Goal: Task Accomplishment & Management: Use online tool/utility

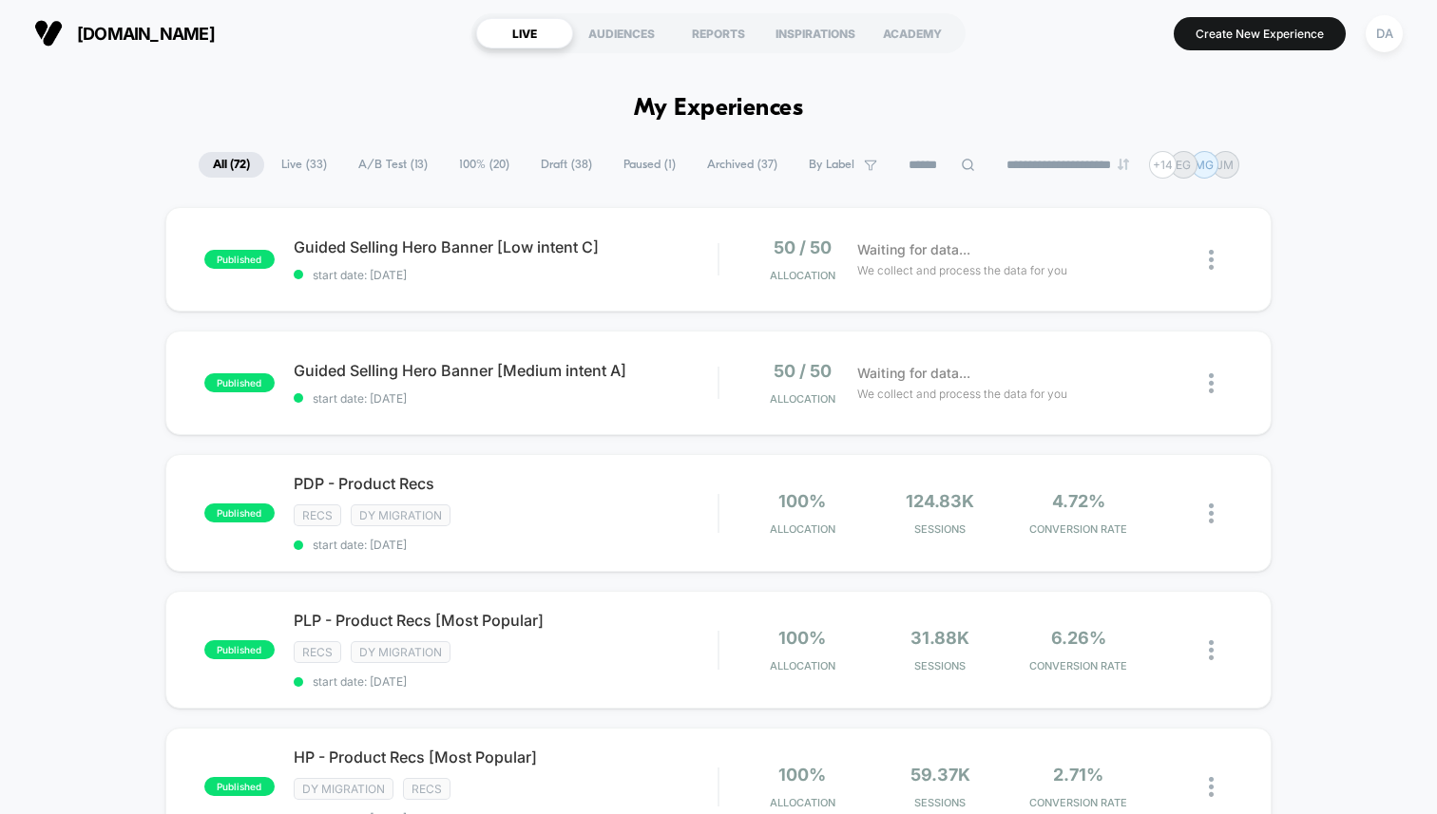
click at [384, 169] on span "A/B Test ( 13 )" at bounding box center [393, 165] width 98 height 26
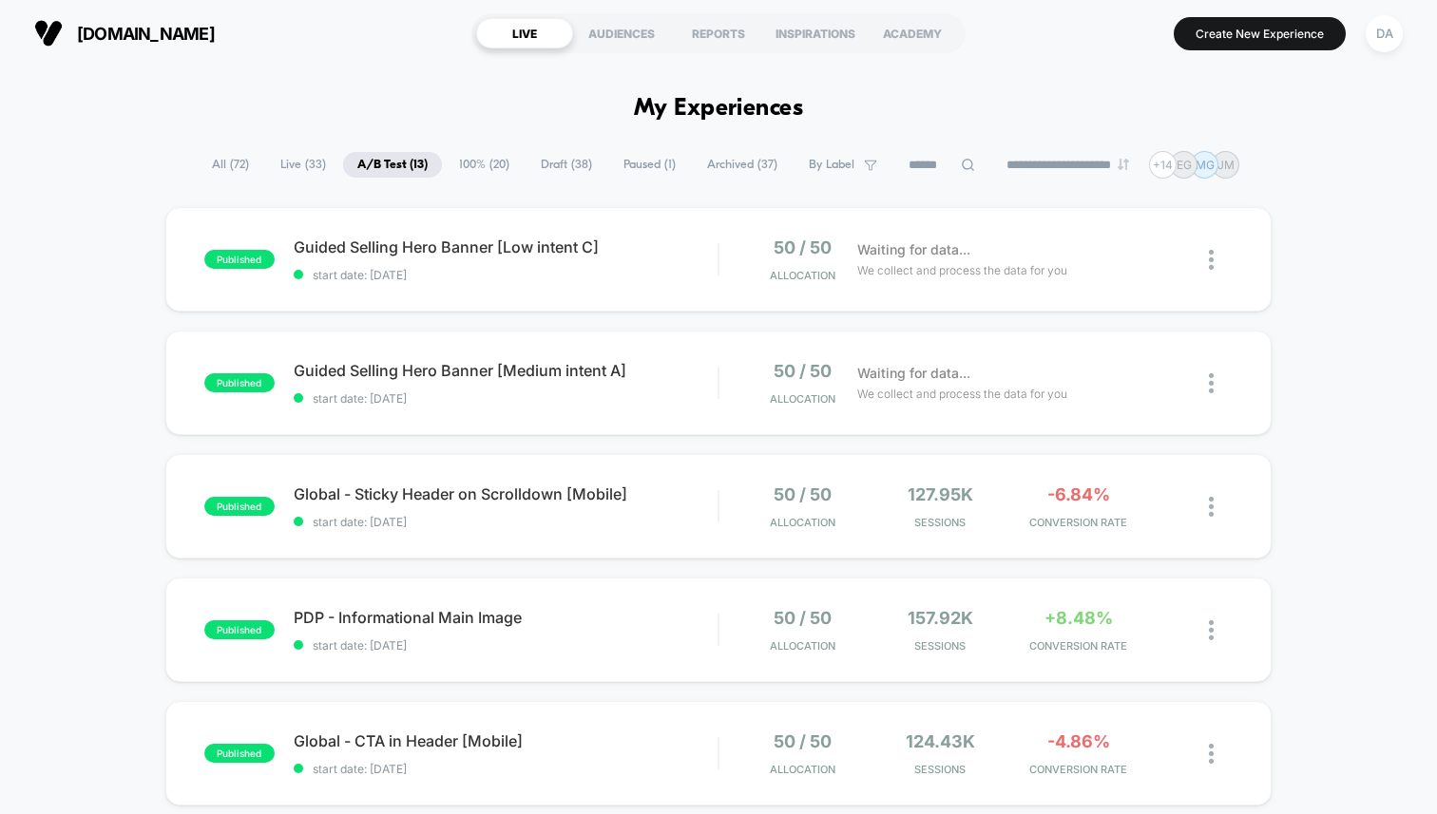
click at [550, 171] on span "Draft ( 38 )" at bounding box center [566, 165] width 80 height 26
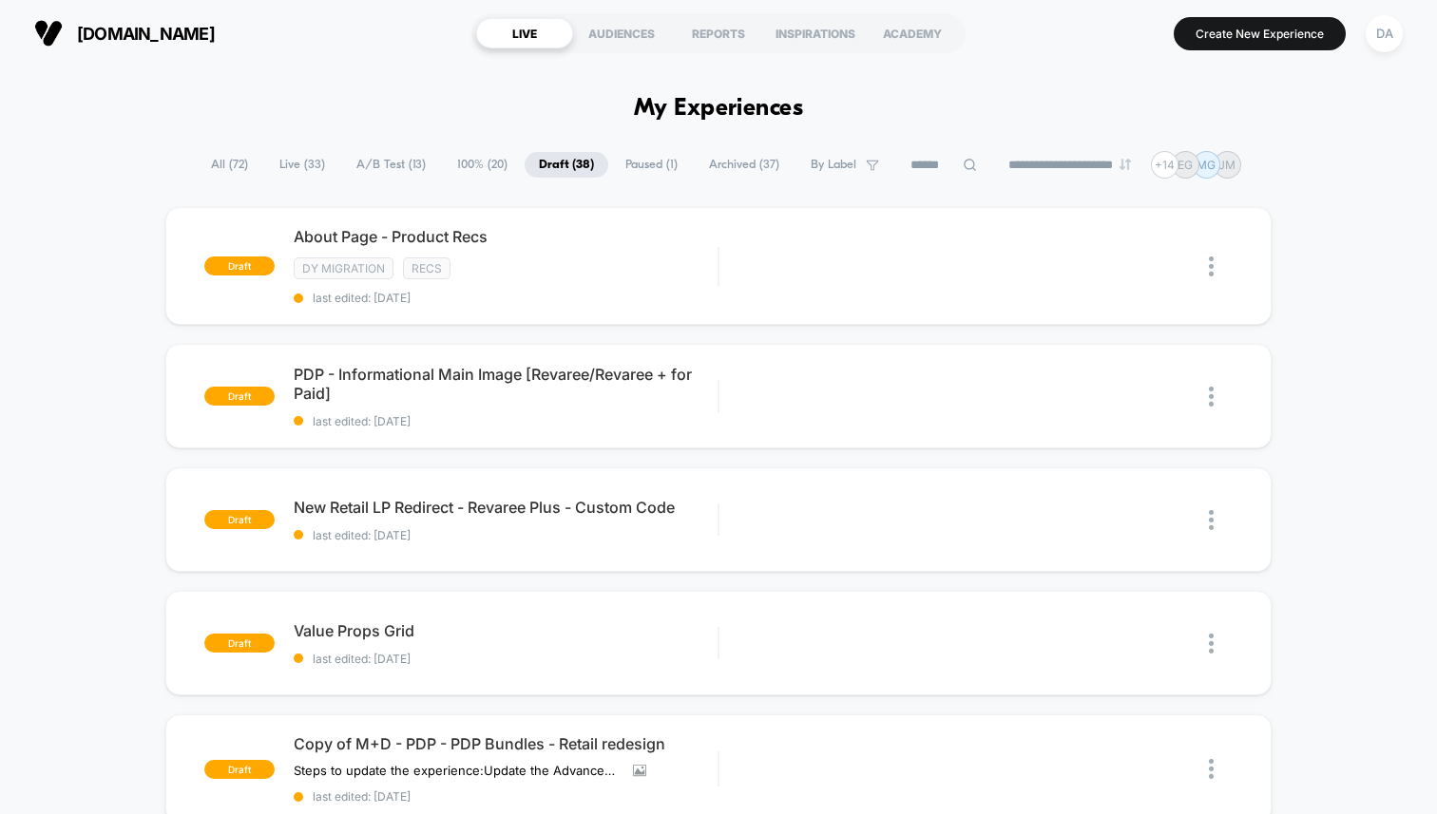
click at [631, 169] on span "Paused ( 1 )" at bounding box center [651, 165] width 81 height 26
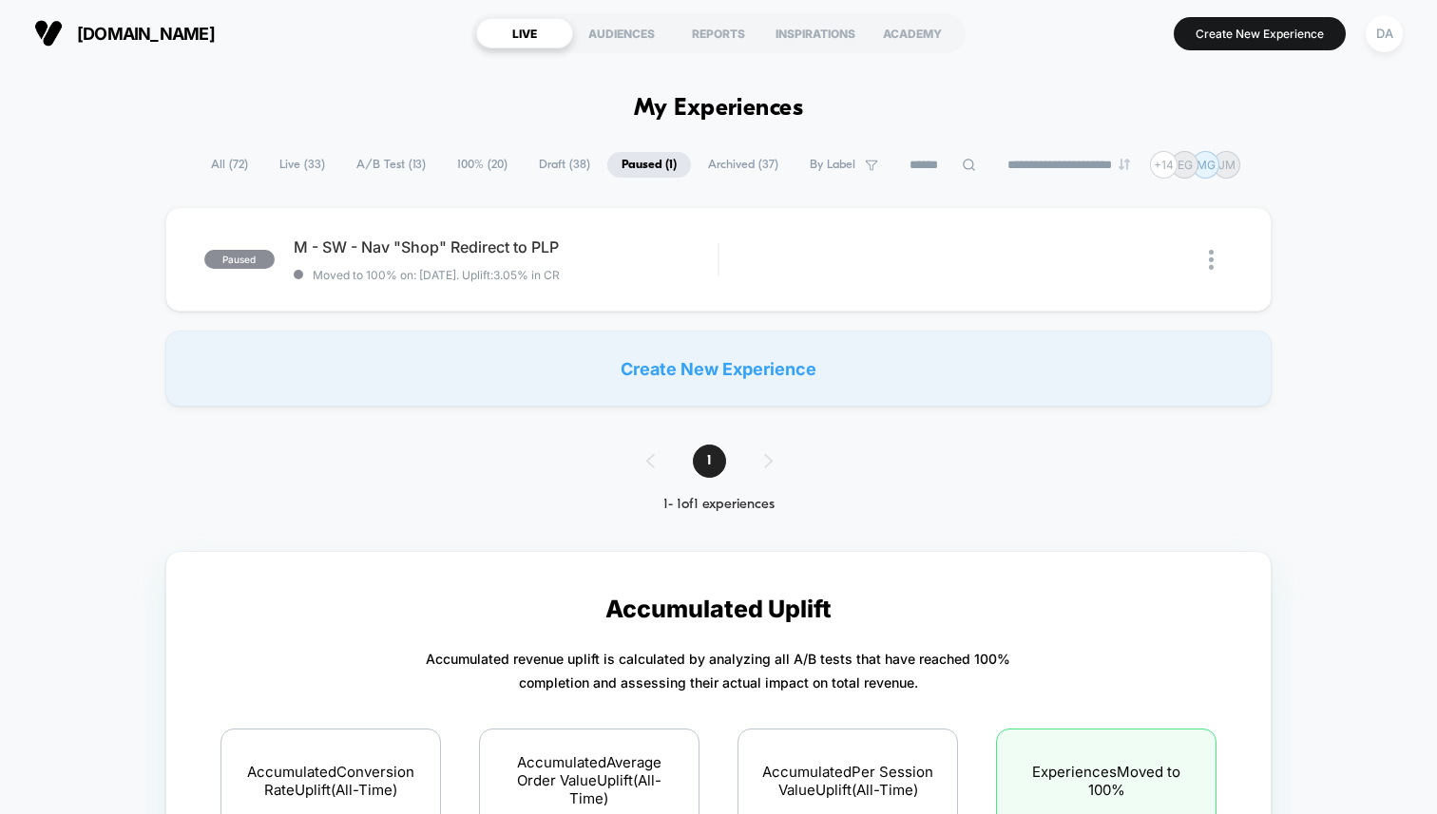
click at [553, 168] on span "Draft ( 38 )" at bounding box center [564, 165] width 80 height 26
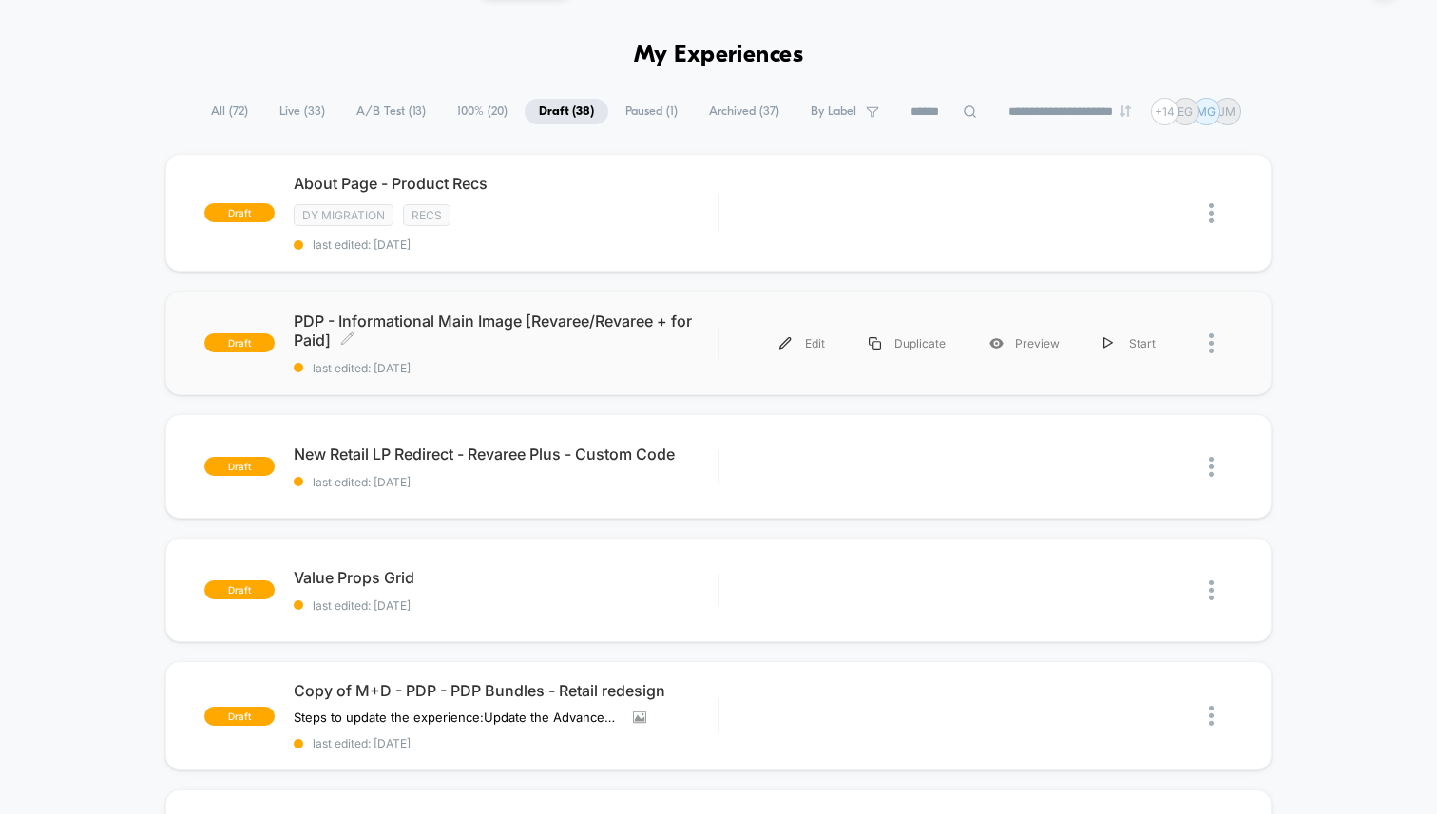
scroll to position [99, 0]
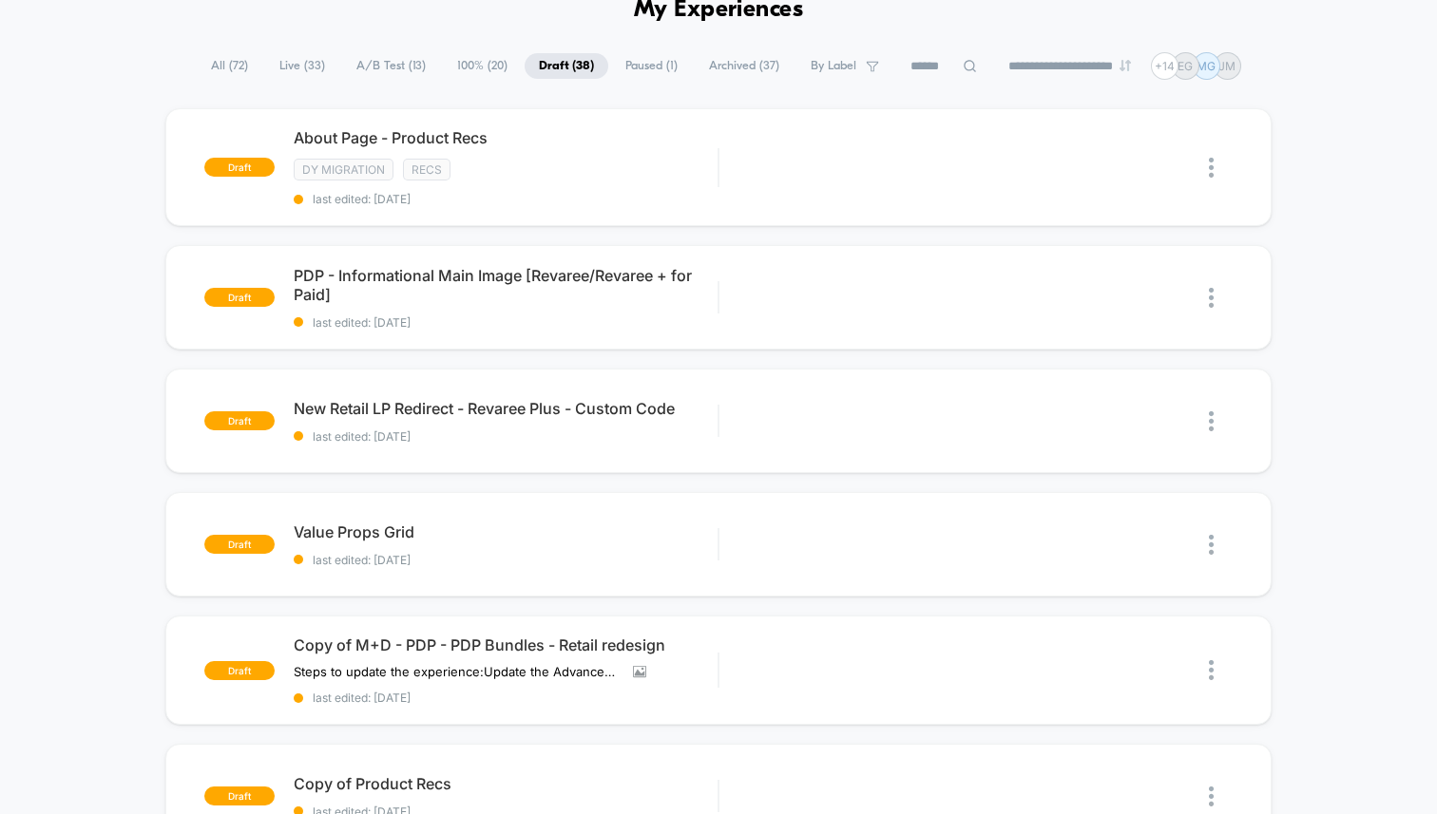
click at [292, 70] on span "Live ( 33 )" at bounding box center [302, 66] width 74 height 26
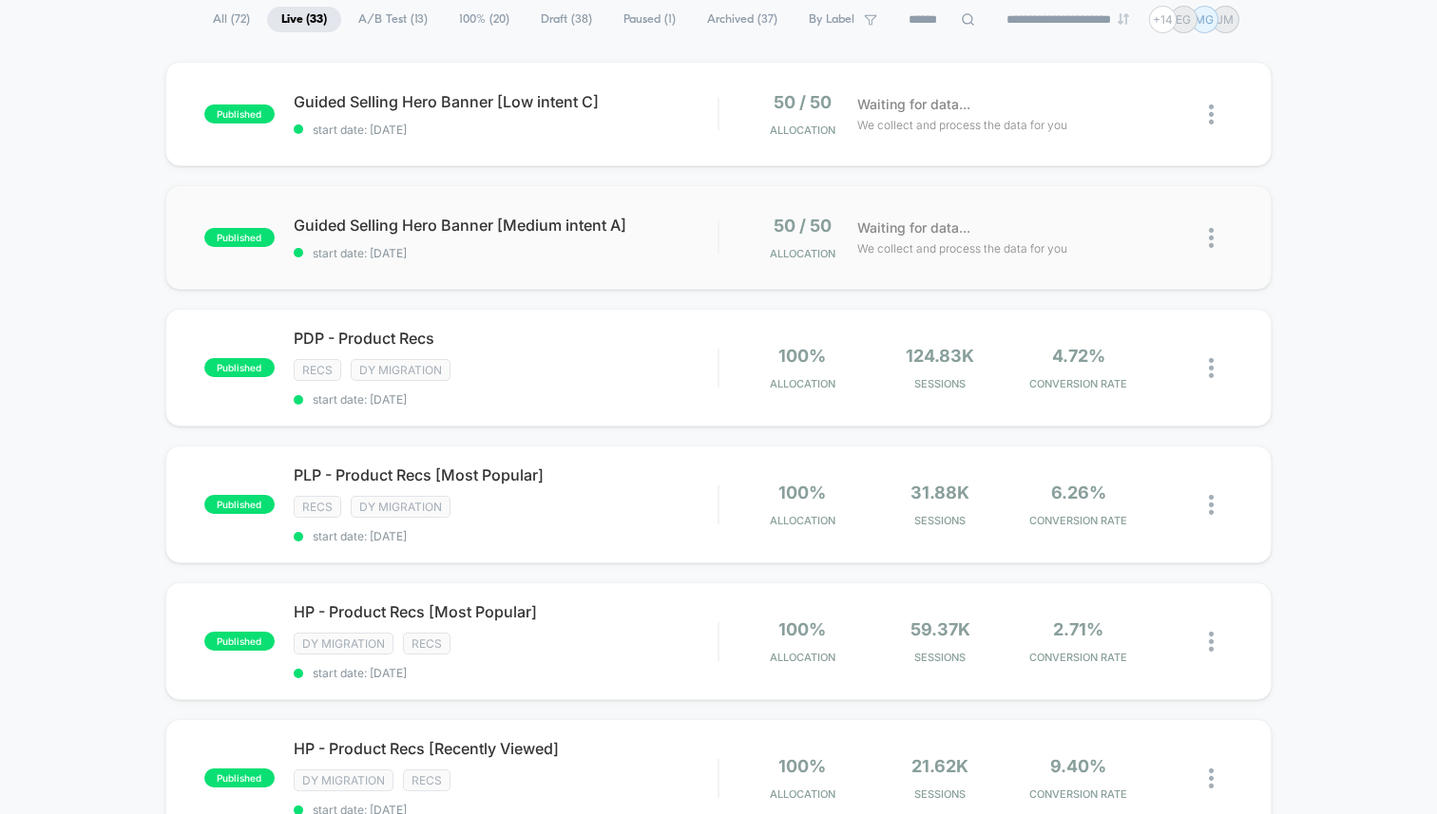
scroll to position [0, 0]
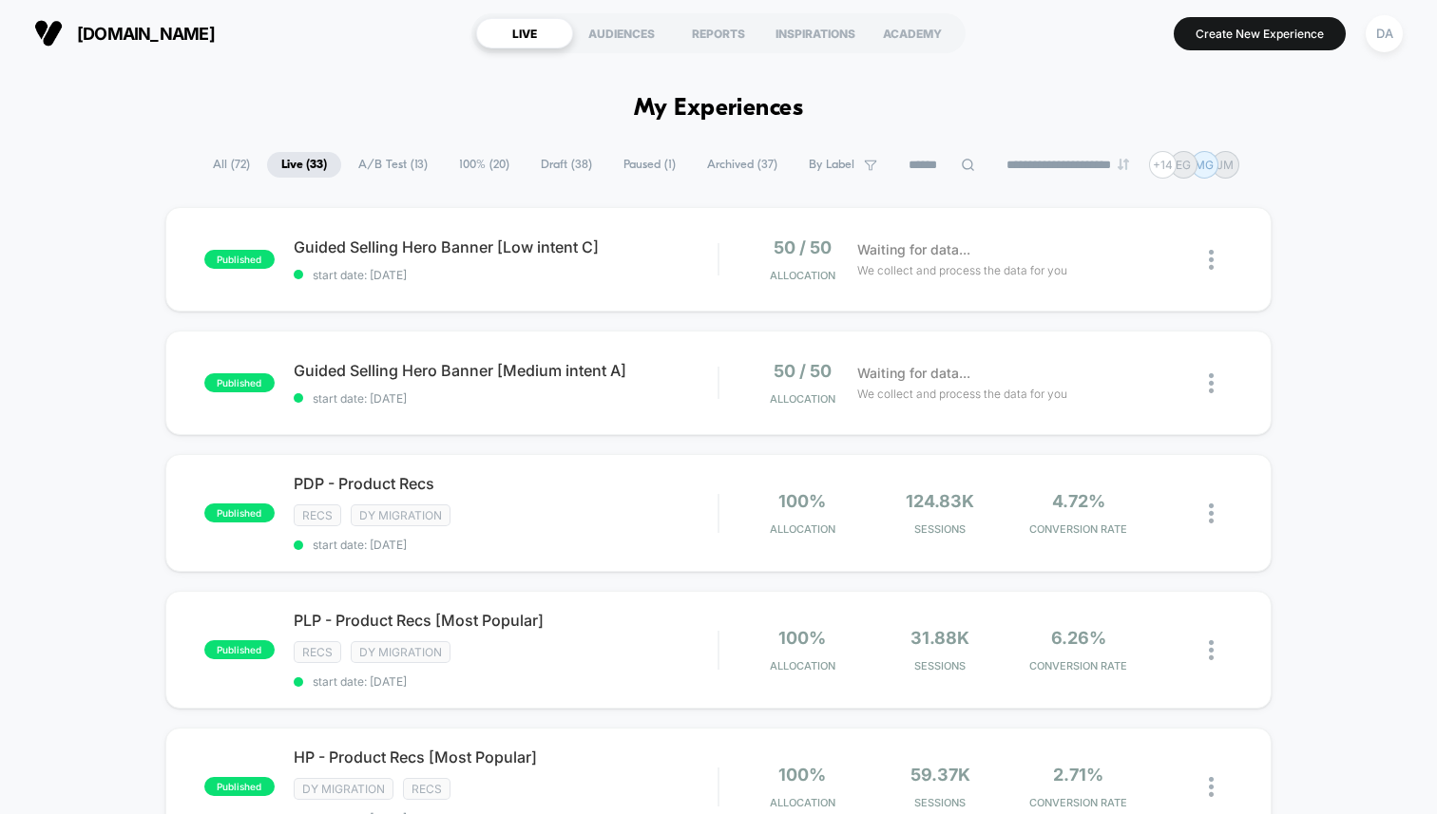
click at [389, 162] on span "A/B Test ( 13 )" at bounding box center [393, 165] width 98 height 26
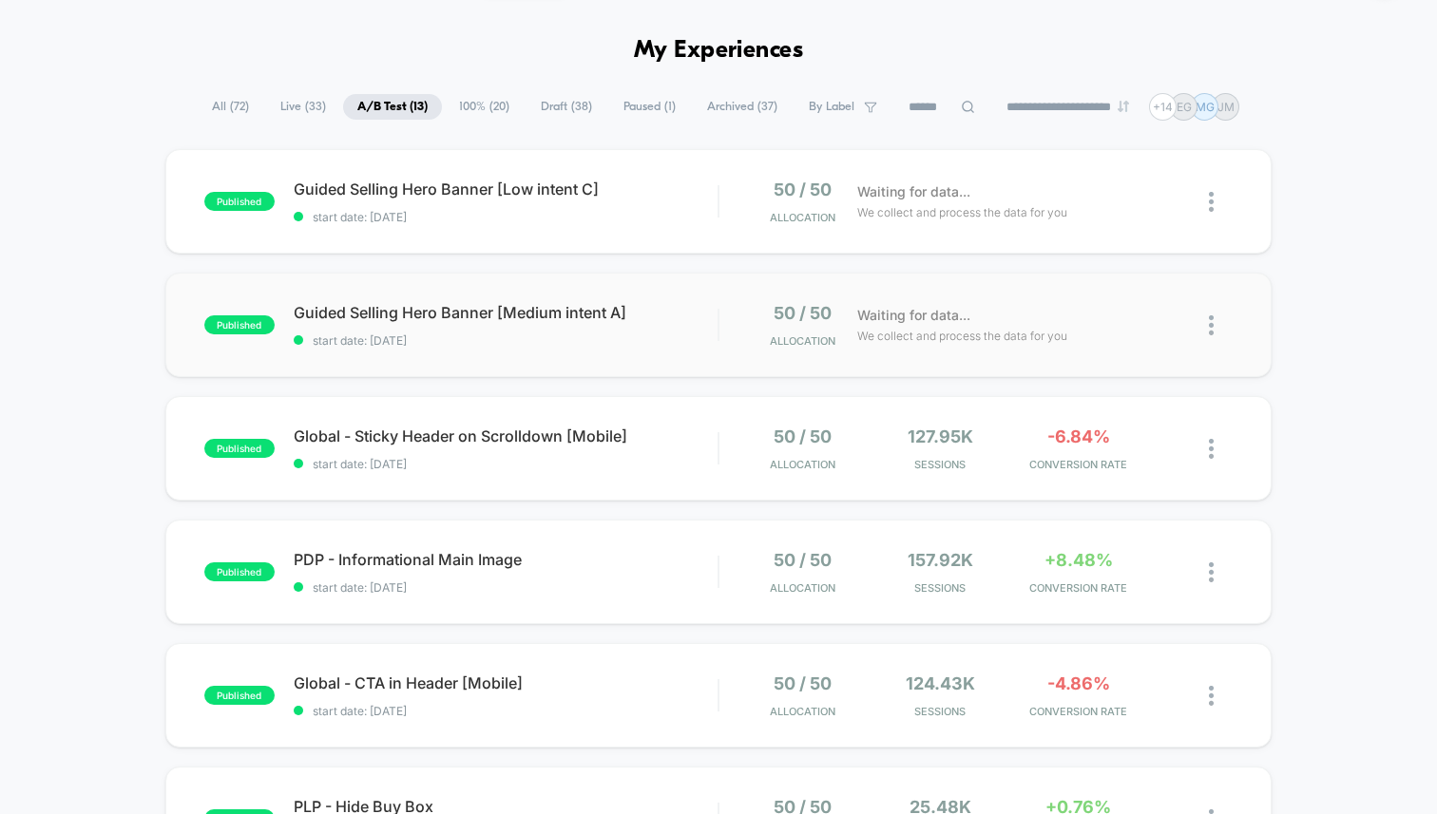
scroll to position [26, 0]
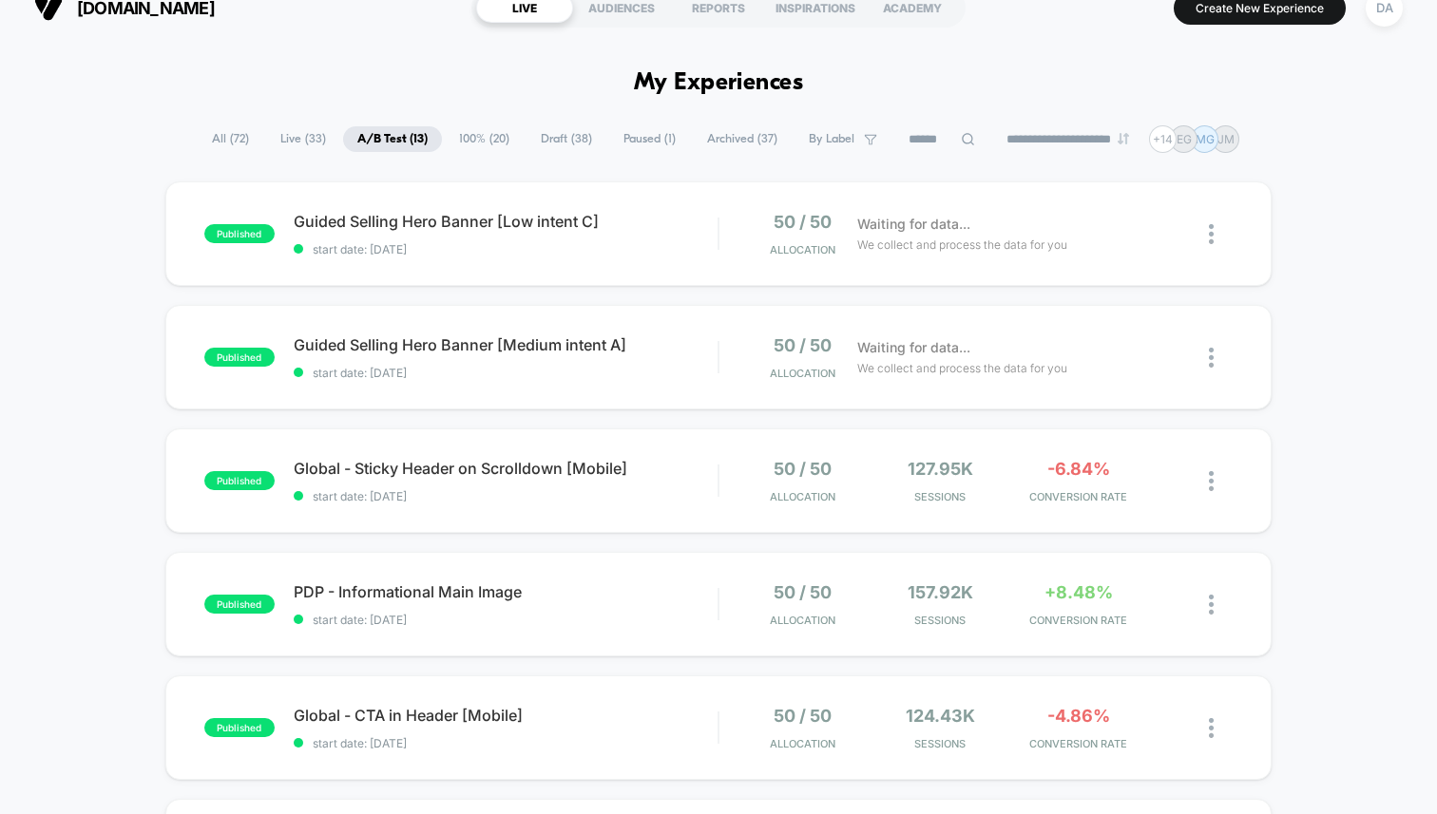
click at [486, 144] on span "100% ( 20 )" at bounding box center [484, 139] width 79 height 26
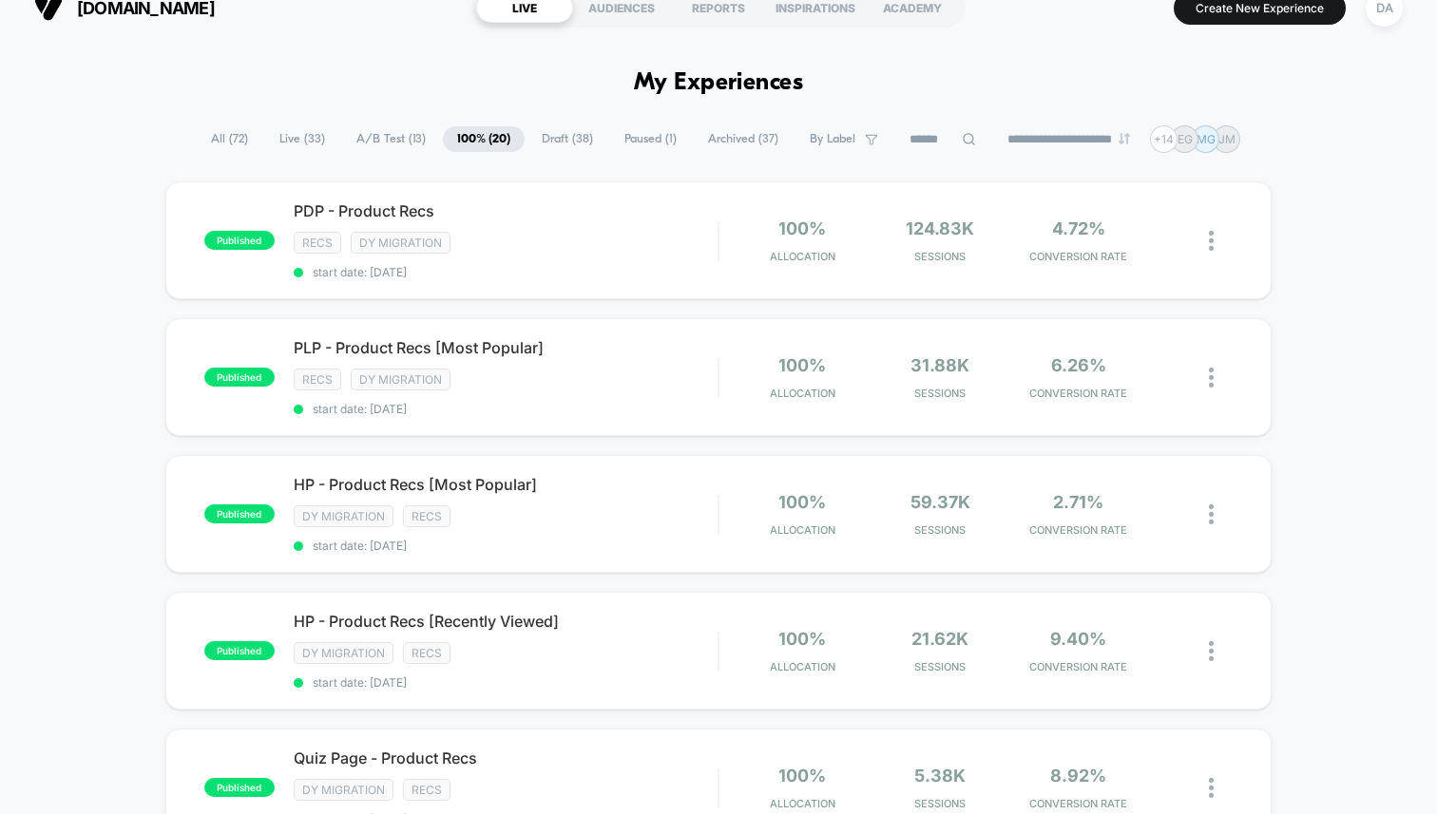
click at [558, 146] on span "Draft ( 38 )" at bounding box center [567, 139] width 80 height 26
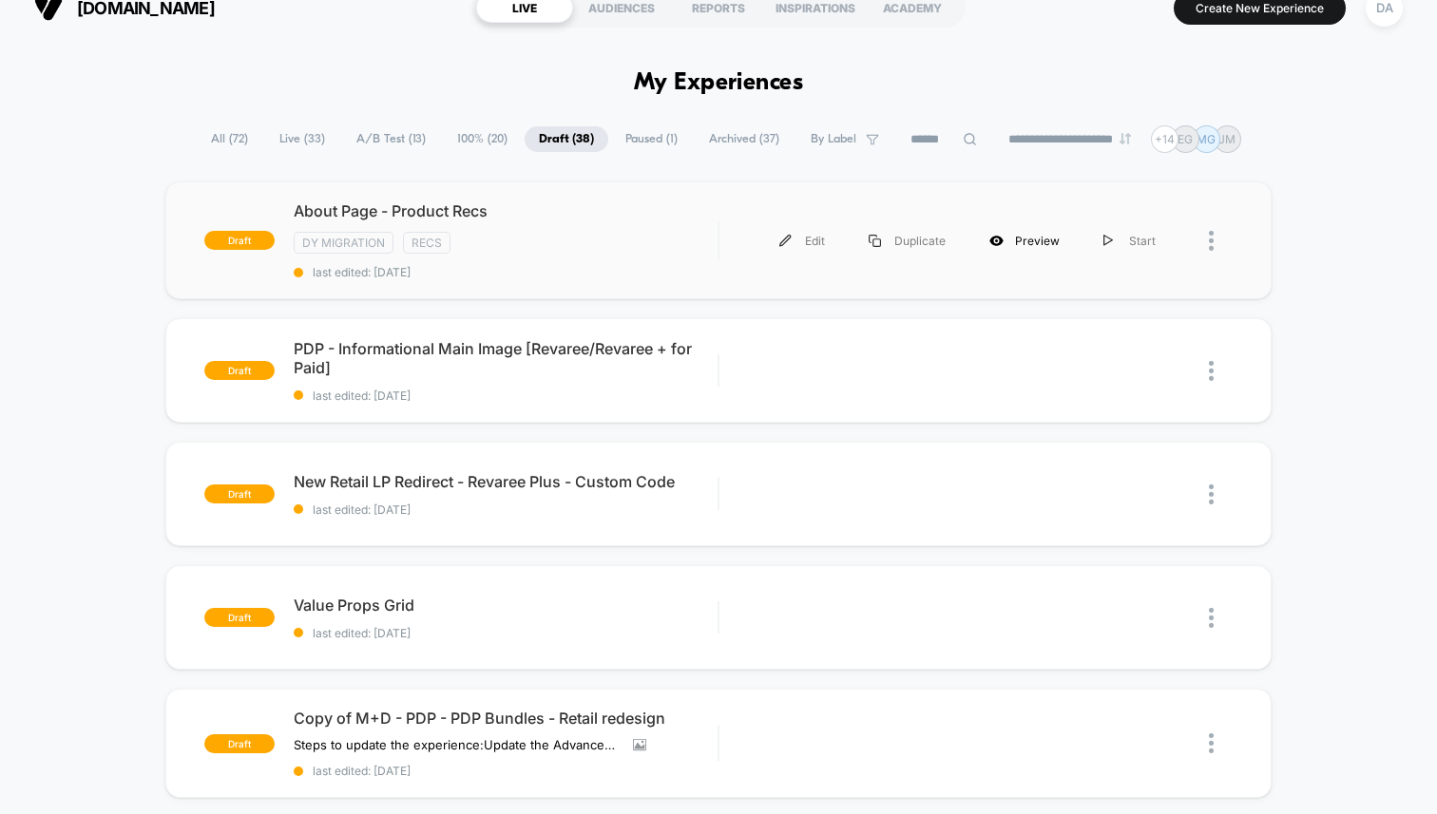
click at [1042, 237] on div "Preview" at bounding box center [1024, 240] width 114 height 43
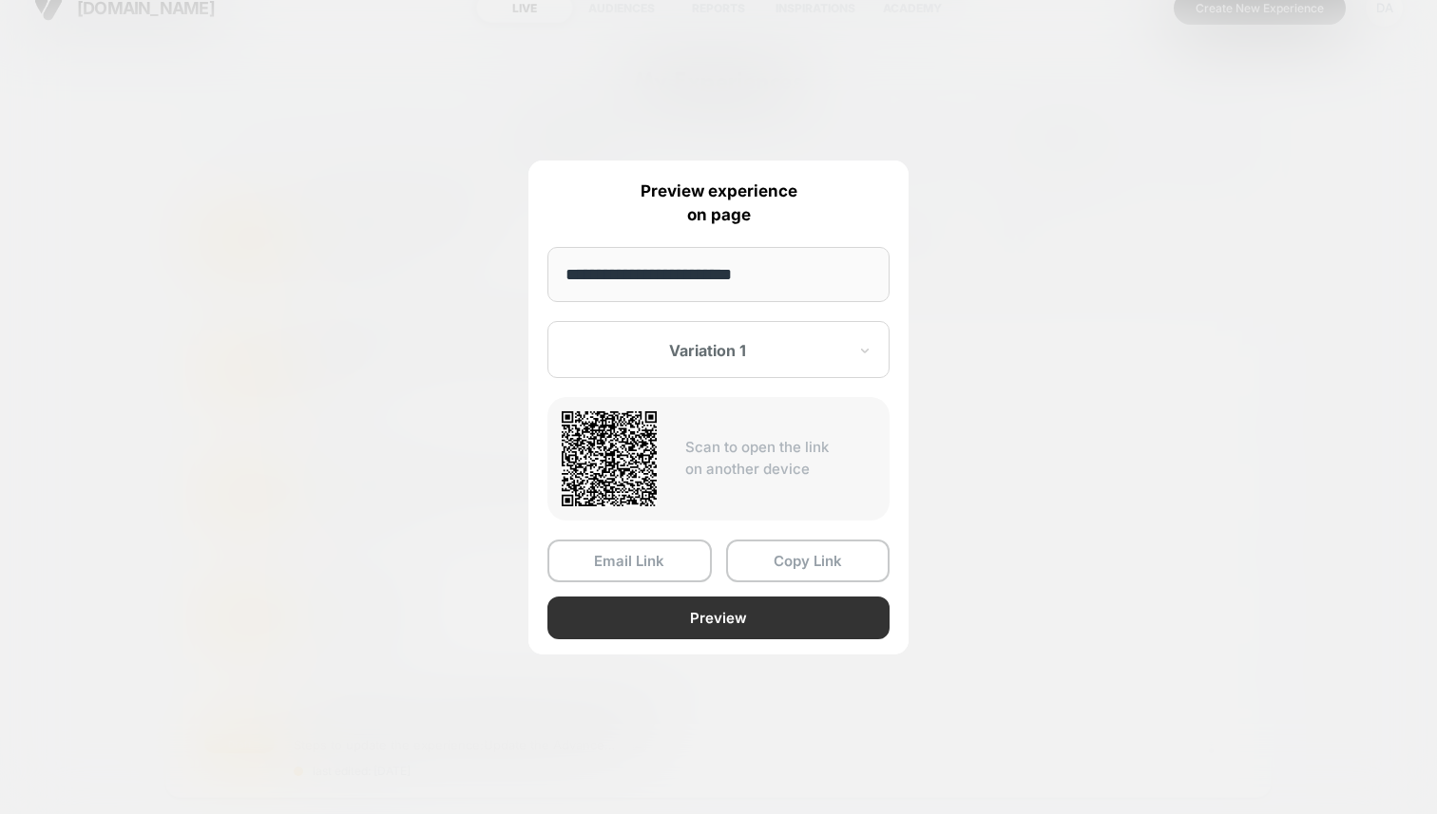
click at [728, 611] on button "Preview" at bounding box center [718, 618] width 342 height 43
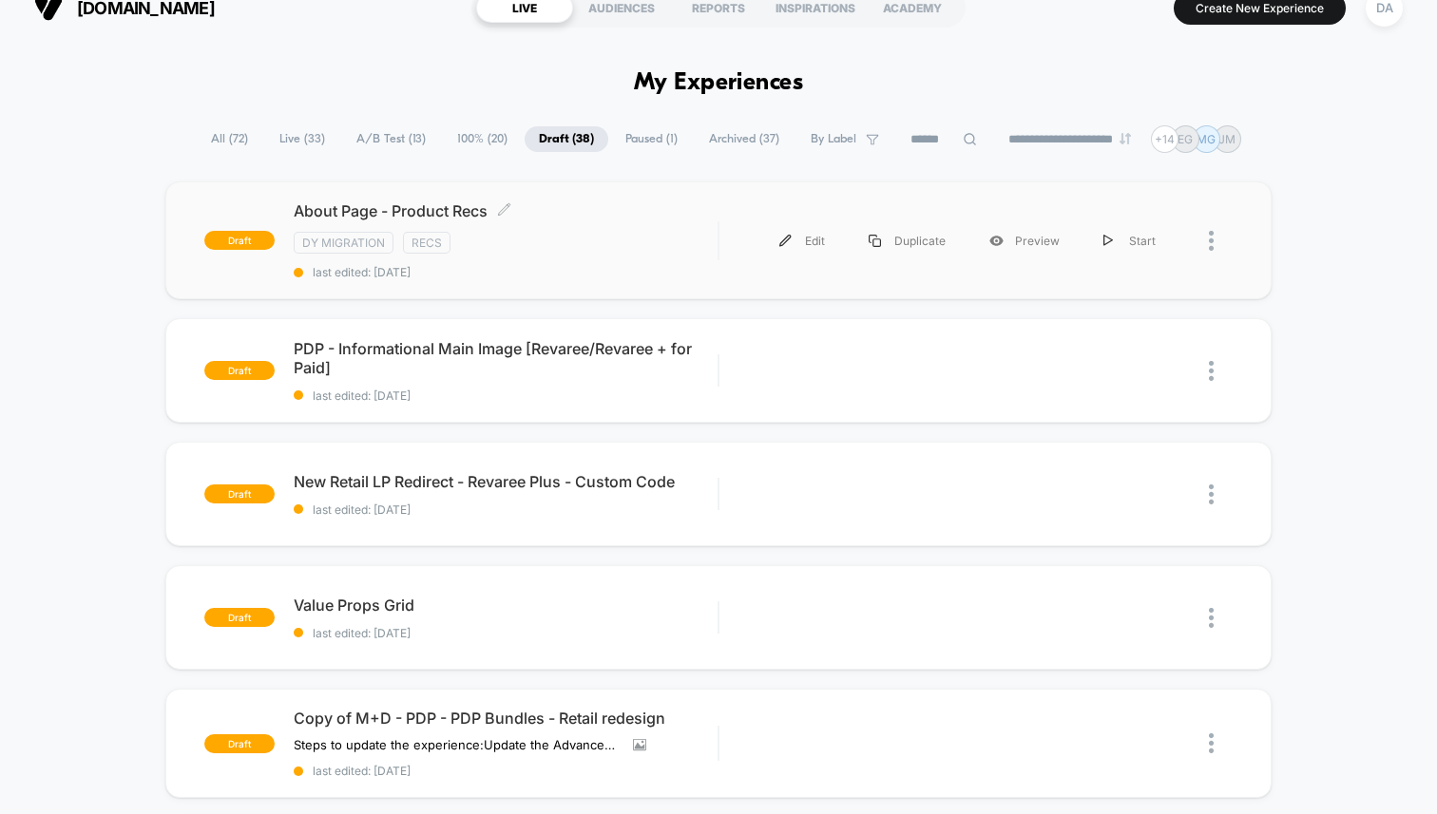
click at [511, 232] on div "DY Migration Recs" at bounding box center [506, 243] width 424 height 22
